Goal: Task Accomplishment & Management: Use online tool/utility

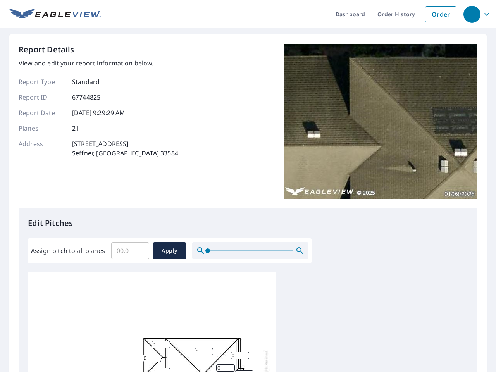
click at [248, 186] on div "Report Details View and edit your report information below. Report Type Standar…" at bounding box center [248, 126] width 458 height 164
click at [471, 14] on div "button" at bounding box center [471, 14] width 17 height 17
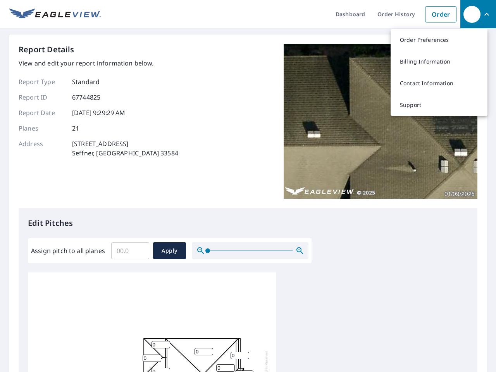
click at [130, 250] on input "Assign pitch to all planes" at bounding box center [130, 251] width 38 height 22
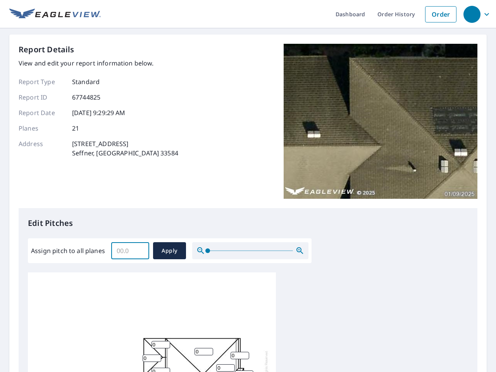
click at [169, 250] on span "Apply" at bounding box center [169, 251] width 21 height 10
click at [300, 250] on icon "button" at bounding box center [299, 250] width 9 height 9
